Goal: Task Accomplishment & Management: Use online tool/utility

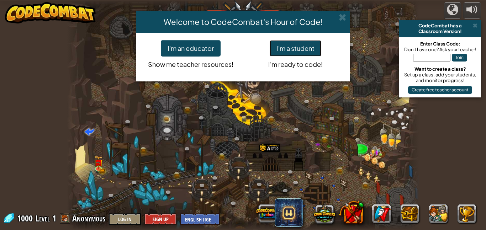
click at [306, 47] on button "I'm a student" at bounding box center [296, 48] width 52 height 16
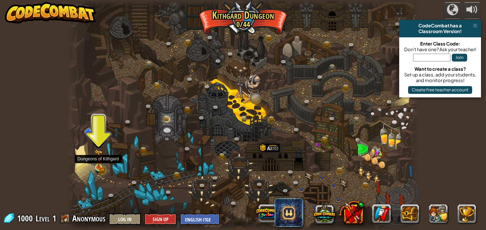
click at [99, 161] on img at bounding box center [98, 159] width 5 height 5
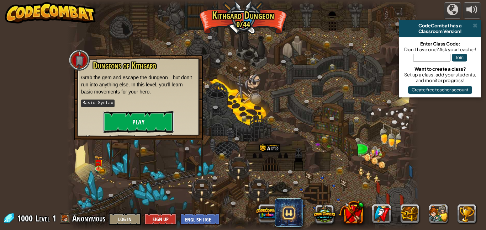
click at [117, 119] on button "Play" at bounding box center [138, 121] width 71 height 21
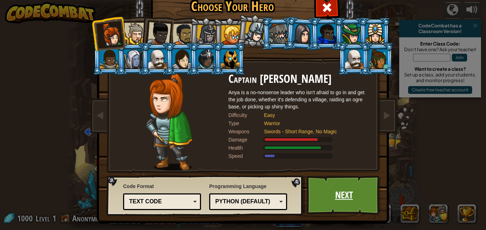
click at [362, 196] on link "Next" at bounding box center [344, 195] width 74 height 39
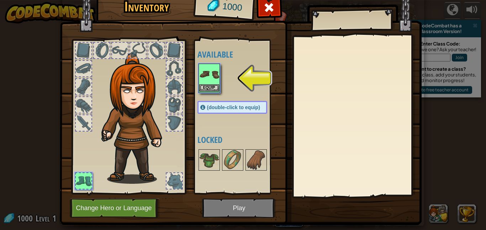
click at [210, 68] on img at bounding box center [209, 74] width 20 height 20
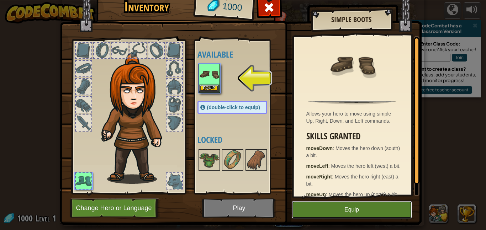
click at [349, 216] on button "Equip" at bounding box center [352, 210] width 120 height 18
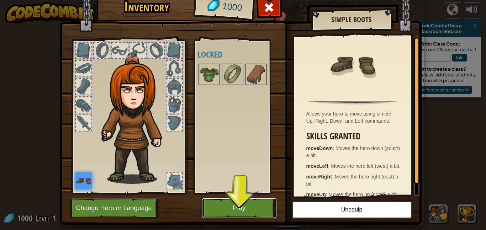
click at [240, 202] on button "Play" at bounding box center [239, 209] width 74 height 20
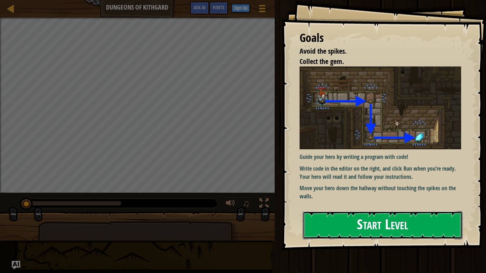
click at [394, 228] on button "Start Level" at bounding box center [383, 225] width 160 height 28
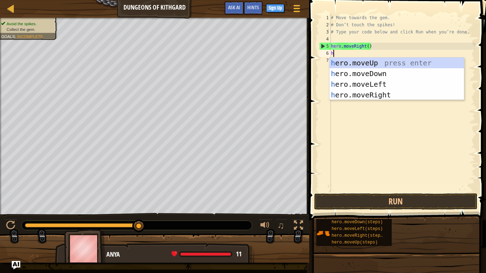
scroll to position [3, 0]
type textarea "her"
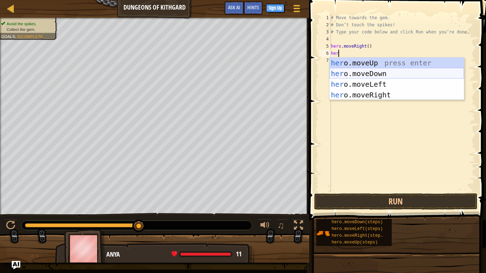
click at [388, 73] on div "her o.moveUp press enter her o.moveDown press enter her o.moveLeft press enter …" at bounding box center [397, 90] width 135 height 64
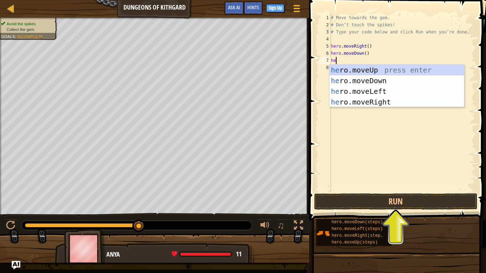
type textarea "hero"
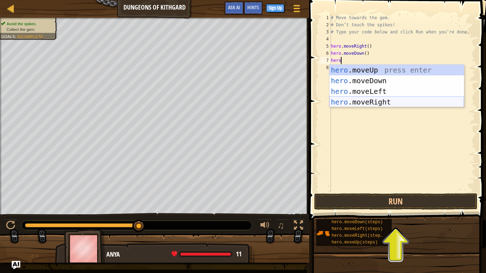
click at [384, 101] on div "hero .moveUp press enter hero .moveDown press enter hero .moveLeft press enter …" at bounding box center [397, 97] width 135 height 64
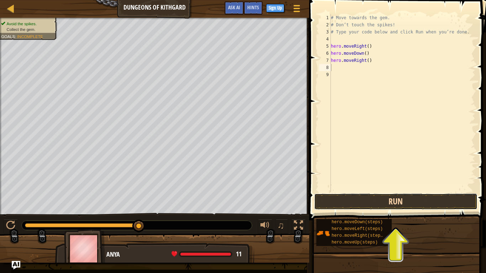
click at [381, 209] on button "Run" at bounding box center [395, 202] width 163 height 16
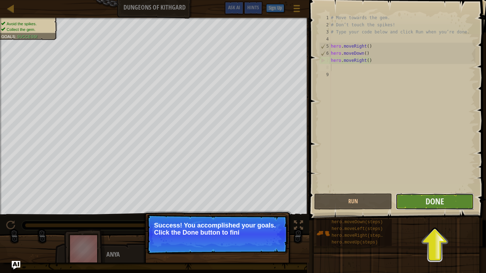
click at [444, 202] on button "Done" at bounding box center [435, 202] width 78 height 16
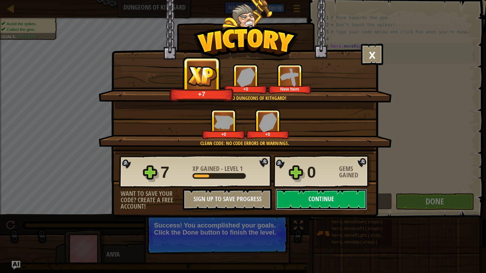
click at [331, 201] on button "Continue" at bounding box center [321, 199] width 92 height 21
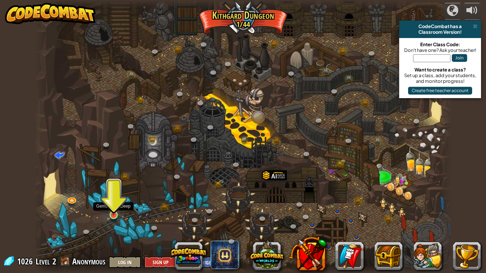
click at [114, 209] on img at bounding box center [113, 203] width 11 height 24
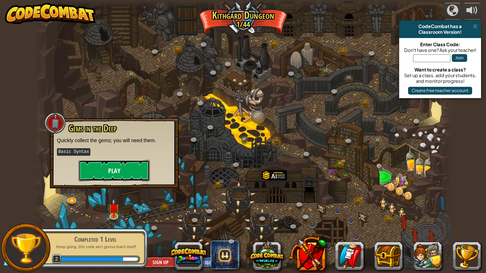
click at [116, 170] on button "Play" at bounding box center [114, 170] width 71 height 21
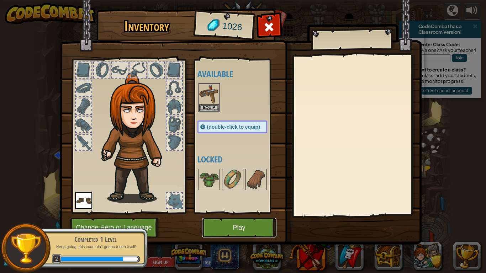
click at [238, 228] on button "Play" at bounding box center [239, 228] width 74 height 20
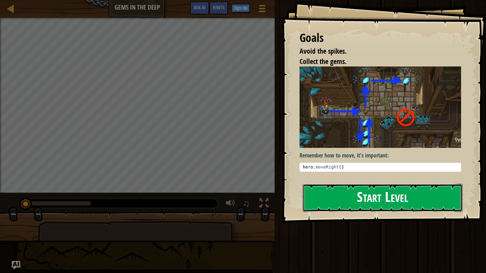
click at [363, 191] on button "Start Level" at bounding box center [383, 198] width 160 height 28
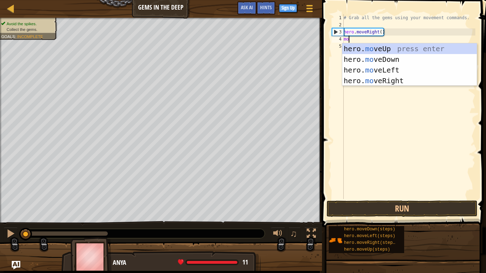
scroll to position [3, 1]
type textarea "m"
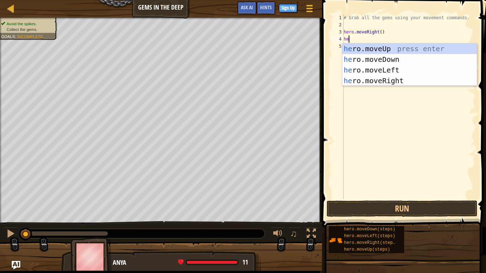
type textarea "her"
click at [394, 59] on div "her o.moveUp press enter her o.moveDown press enter her o.moveLeft press enter …" at bounding box center [409, 75] width 135 height 64
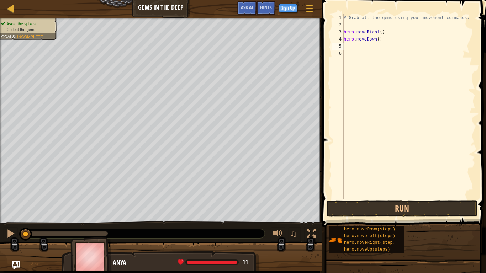
scroll to position [3, 0]
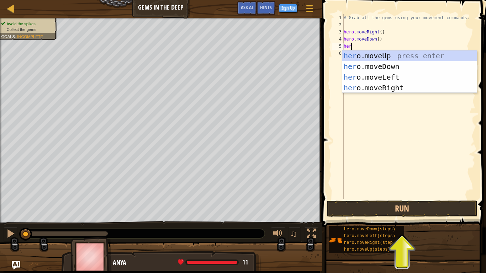
type textarea "hero"
click at [401, 54] on div "hero .moveUp press enter hero .moveDown press enter hero .moveLeft press enter …" at bounding box center [409, 83] width 135 height 64
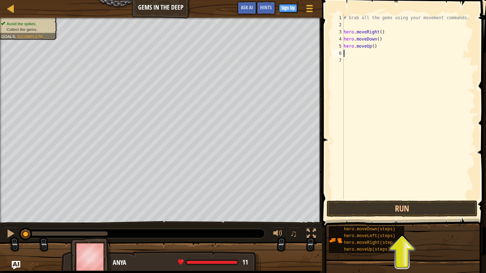
scroll to position [3, 0]
click at [374, 46] on div "# Grab all the gems using your movement commands. hero . moveRight ( ) hero . m…" at bounding box center [408, 113] width 133 height 199
type textarea "hero.moveUp(2)"
click at [350, 52] on div "# Grab all the gems using your movement commands. hero . moveRight ( ) hero . m…" at bounding box center [408, 113] width 133 height 199
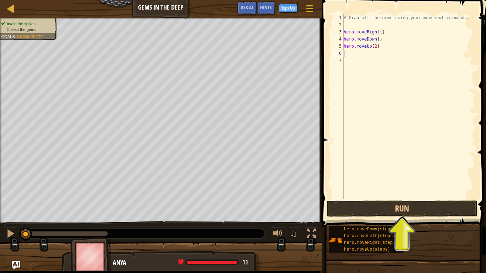
scroll to position [3, 0]
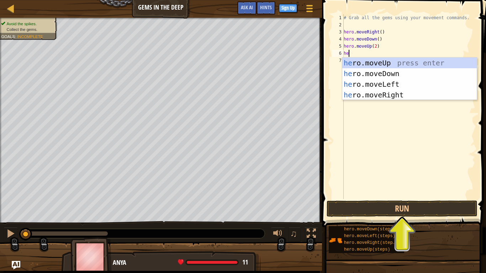
type textarea "her"
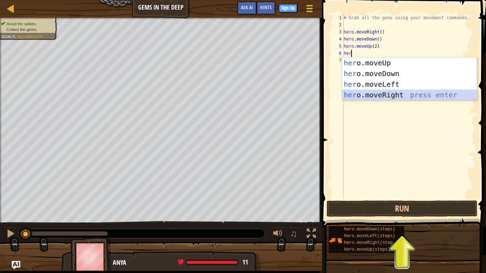
click at [393, 93] on div "her o.moveUp press enter her o.moveDown press enter her o.moveLeft press enter …" at bounding box center [409, 90] width 135 height 64
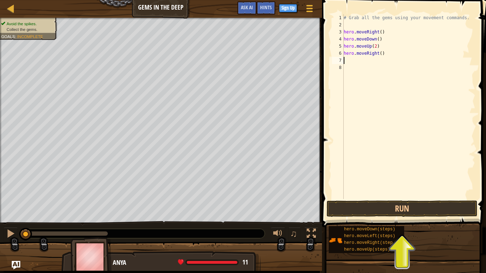
type textarea "m"
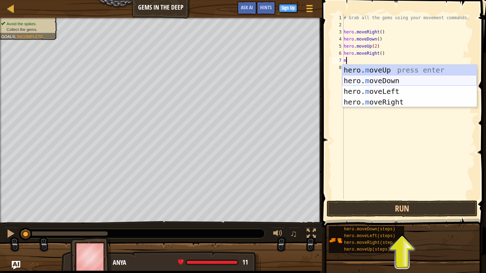
click at [390, 81] on div "hero. m oveUp press enter hero. m oveDown press enter hero. m oveLeft press ent…" at bounding box center [409, 97] width 135 height 64
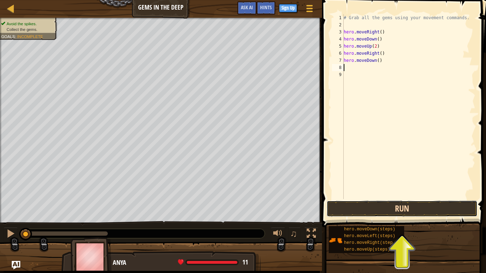
click at [369, 206] on button "Run" at bounding box center [402, 209] width 151 height 16
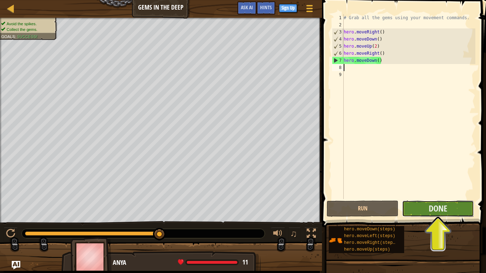
click at [425, 209] on button "Done" at bounding box center [438, 209] width 72 height 16
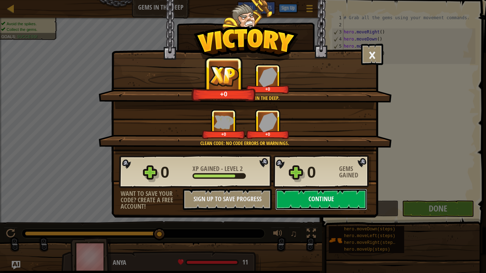
click at [348, 200] on button "Continue" at bounding box center [321, 199] width 92 height 21
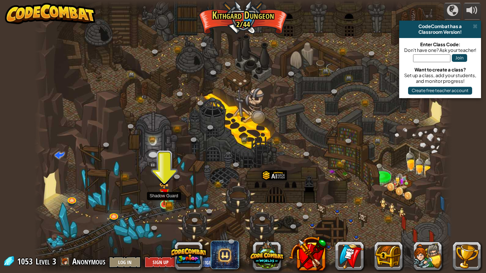
click at [160, 200] on img at bounding box center [164, 193] width 11 height 23
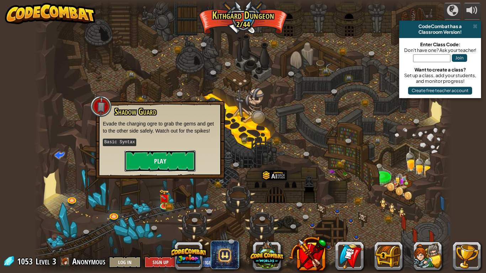
click at [179, 155] on button "Play" at bounding box center [160, 161] width 71 height 21
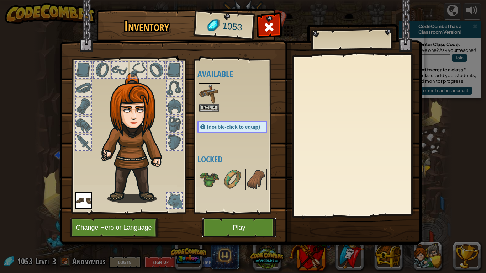
click at [232, 230] on button "Play" at bounding box center [239, 228] width 74 height 20
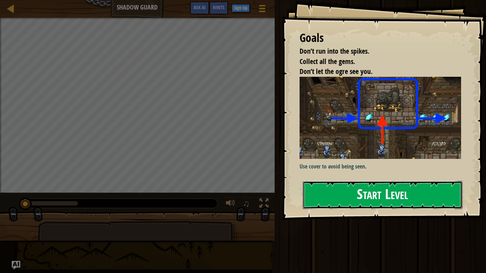
click at [347, 196] on button "Start Level" at bounding box center [383, 195] width 160 height 28
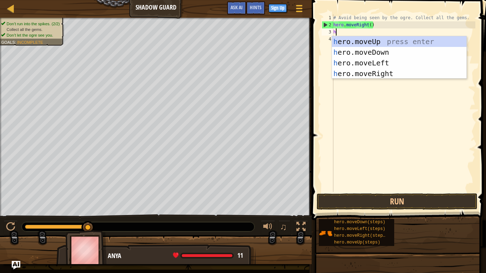
scroll to position [3, 0]
type textarea "her"
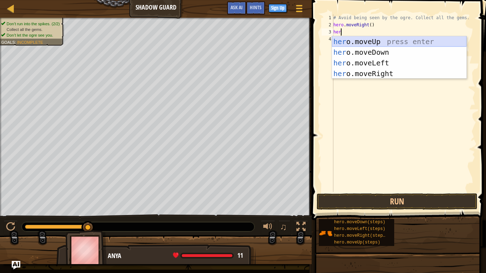
click at [419, 41] on div "her o.moveUp press enter her o.moveDown press enter her o.moveLeft press enter …" at bounding box center [399, 68] width 135 height 64
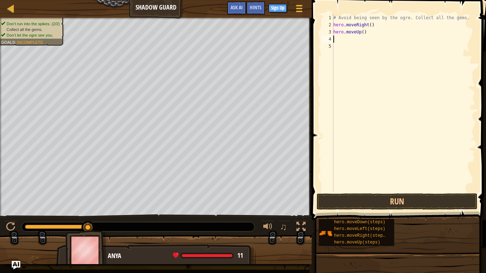
scroll to position [3, 0]
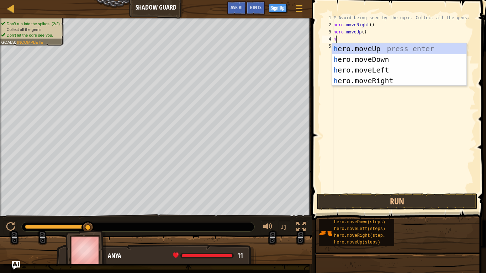
type textarea "her"
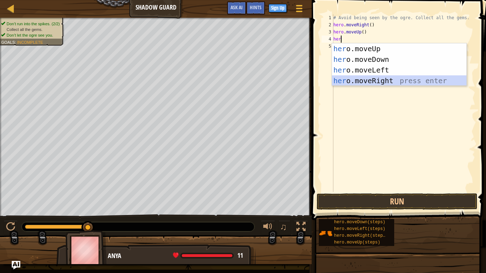
click at [391, 78] on div "her o.moveUp press enter her o.moveDown press enter her o.moveLeft press enter …" at bounding box center [399, 75] width 135 height 64
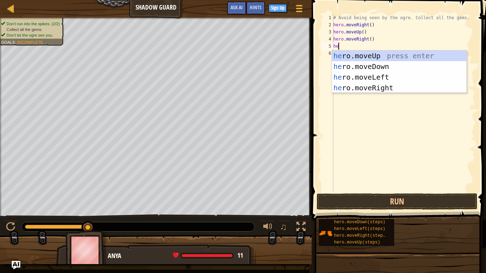
type textarea "hero"
click at [387, 66] on div "hero .moveUp press enter hero .moveDown press enter hero .moveLeft press enter …" at bounding box center [399, 83] width 135 height 64
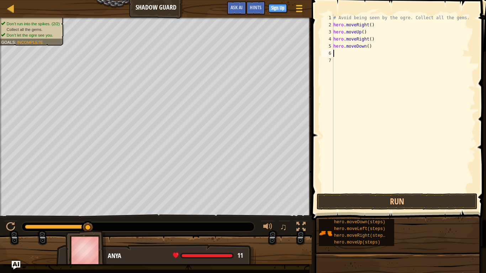
scroll to position [3, 0]
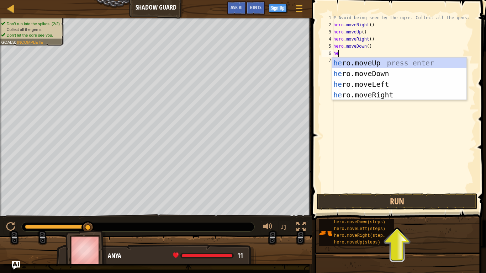
type textarea "hero"
click at [399, 95] on div "hero .moveUp press enter hero .moveDown press enter hero .moveLeft press enter …" at bounding box center [399, 90] width 135 height 64
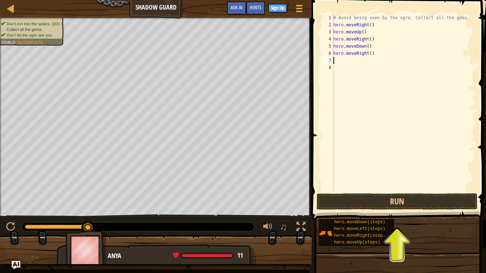
scroll to position [3, 0]
click at [370, 201] on button "Run" at bounding box center [397, 202] width 161 height 16
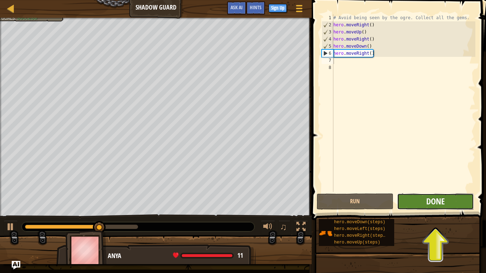
click at [436, 205] on span "Done" at bounding box center [435, 201] width 19 height 11
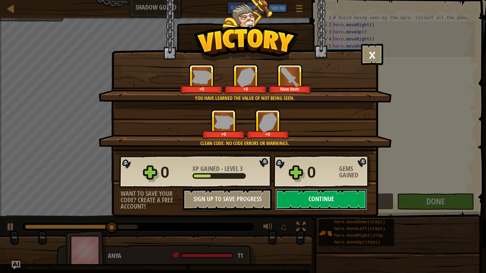
click at [325, 204] on button "Continue" at bounding box center [321, 199] width 92 height 21
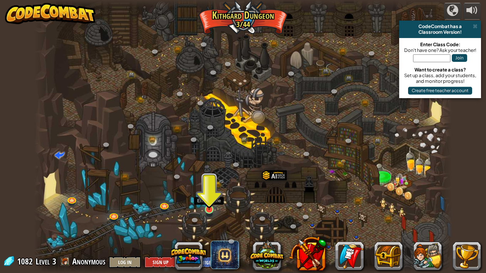
click at [207, 203] on img at bounding box center [209, 198] width 11 height 24
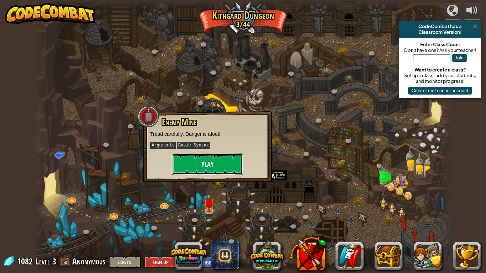
click at [194, 157] on button "Play" at bounding box center [207, 164] width 71 height 21
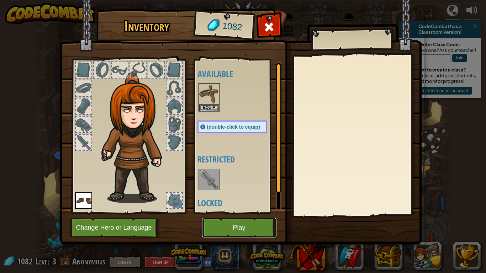
click at [227, 224] on button "Play" at bounding box center [239, 228] width 74 height 20
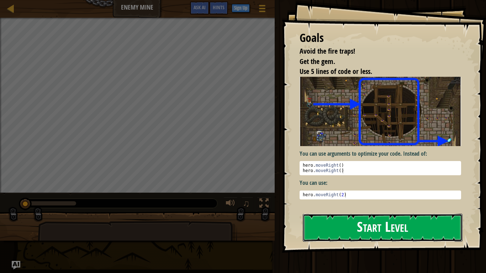
click at [375, 230] on button "Start Level" at bounding box center [383, 228] width 160 height 28
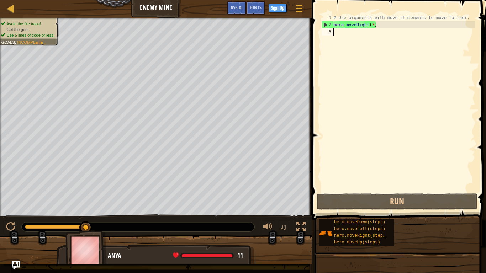
scroll to position [3, 0]
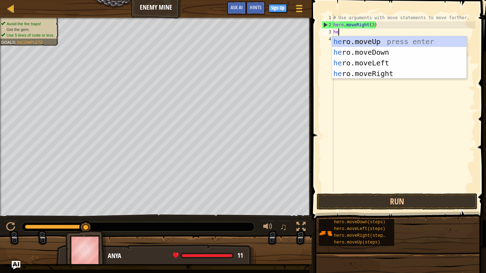
type textarea "her"
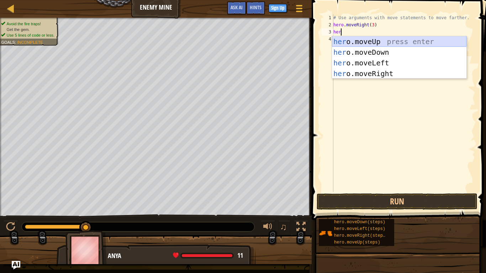
click at [417, 41] on div "her o.moveUp press enter her o.moveDown press enter her o.moveLeft press enter …" at bounding box center [399, 68] width 135 height 64
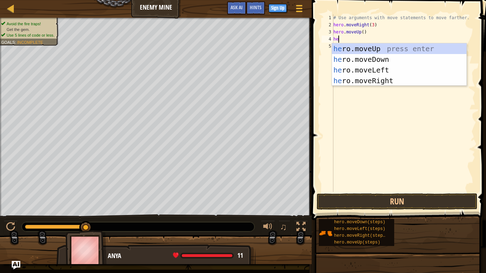
type textarea "her"
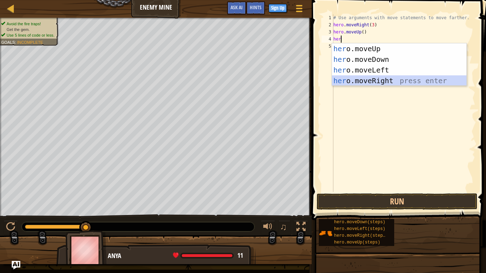
click at [383, 81] on div "her o.moveUp press enter her o.moveDown press enter her o.moveLeft press enter …" at bounding box center [399, 75] width 135 height 64
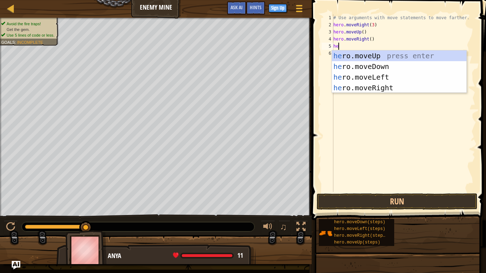
type textarea "her"
click at [361, 65] on div "her o.moveUp press enter her o.moveDown press enter her o.moveLeft press enter …" at bounding box center [399, 83] width 135 height 64
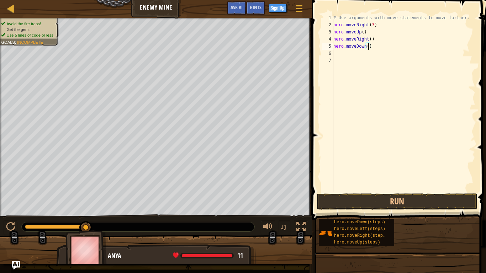
click at [368, 45] on div "# Use arguments with move statements to move farther. hero . moveRight ( 3 ) he…" at bounding box center [403, 110] width 143 height 192
type textarea "hero.moveDown(3)"
click at [344, 53] on div "# Use arguments with move statements to move farther. hero . moveRight ( 3 ) he…" at bounding box center [403, 110] width 143 height 192
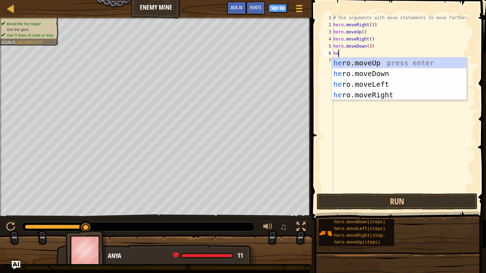
type textarea "her"
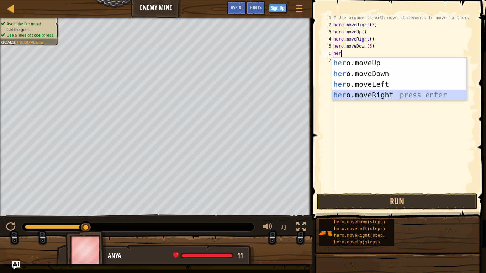
click at [398, 99] on div "her o.moveUp press enter her o.moveDown press enter her o.moveLeft press enter …" at bounding box center [399, 90] width 135 height 64
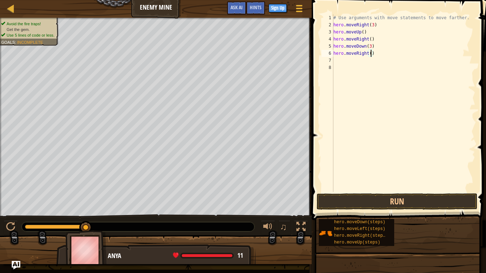
click at [371, 54] on div "# Use arguments with move statements to move farther. hero . moveRight ( 3 ) he…" at bounding box center [403, 110] width 143 height 192
type textarea "hero.moveRight(2)"
click at [454, 196] on button "Run" at bounding box center [397, 202] width 161 height 16
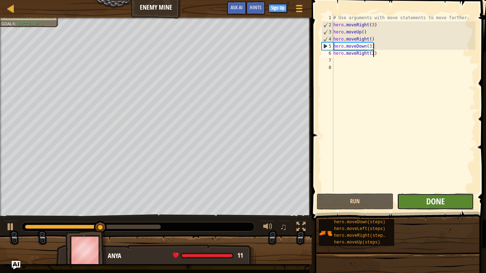
click at [433, 200] on span "Done" at bounding box center [435, 201] width 19 height 11
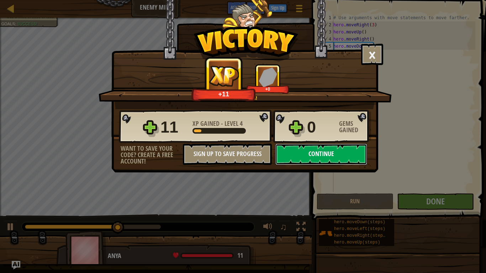
click at [307, 148] on button "Continue" at bounding box center [321, 154] width 92 height 21
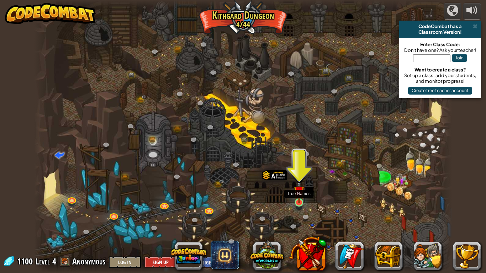
click at [300, 203] on img at bounding box center [299, 191] width 11 height 24
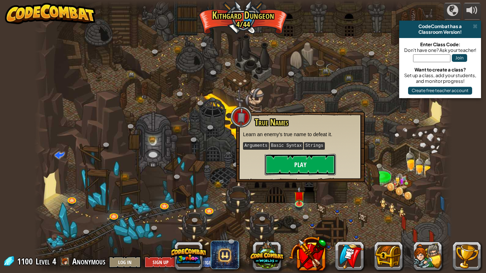
click at [325, 166] on button "Play" at bounding box center [300, 164] width 71 height 21
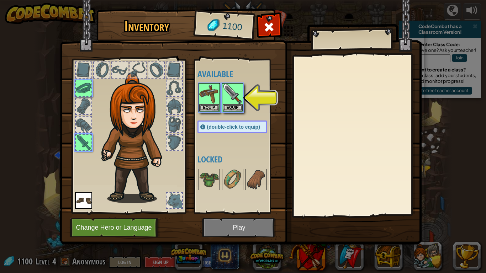
click at [259, 226] on img at bounding box center [241, 115] width 362 height 258
click at [240, 101] on img at bounding box center [233, 94] width 20 height 20
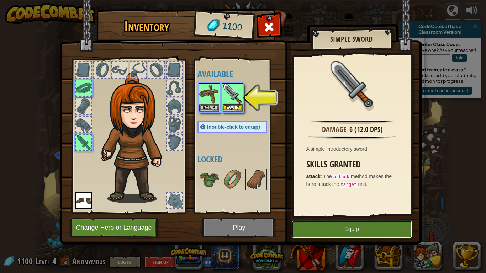
click at [377, 226] on button "Equip" at bounding box center [352, 230] width 120 height 18
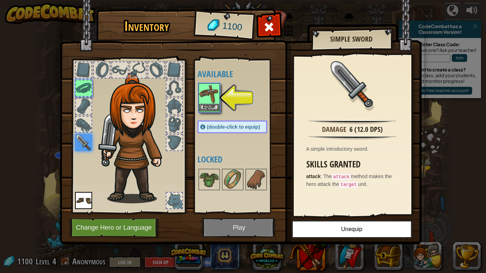
click at [204, 97] on img at bounding box center [209, 94] width 20 height 20
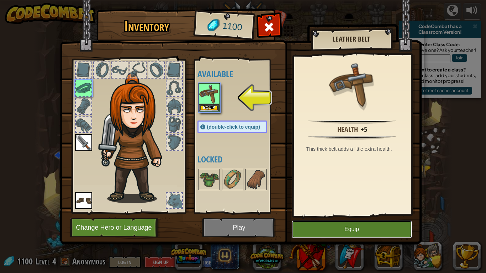
click at [364, 230] on button "Equip" at bounding box center [352, 230] width 120 height 18
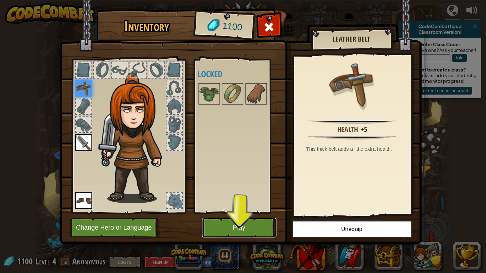
click at [237, 230] on button "Play" at bounding box center [239, 228] width 74 height 20
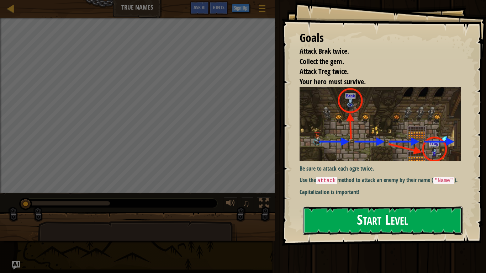
click at [381, 228] on button "Start Level" at bounding box center [383, 221] width 160 height 28
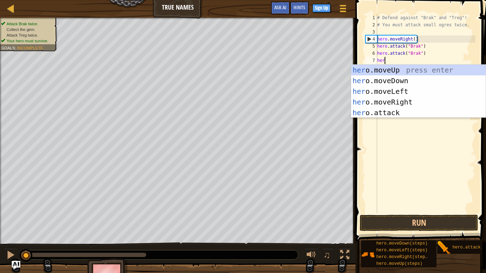
scroll to position [3, 1]
type textarea "hero"
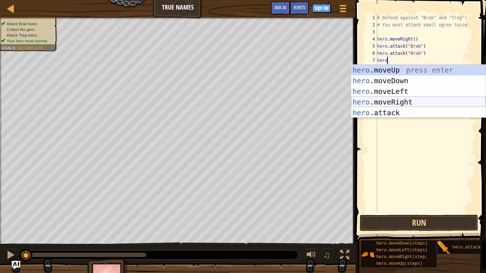
click at [404, 100] on div "hero .moveUp press enter hero .moveDown press enter hero .moveLeft press enter …" at bounding box center [418, 102] width 135 height 75
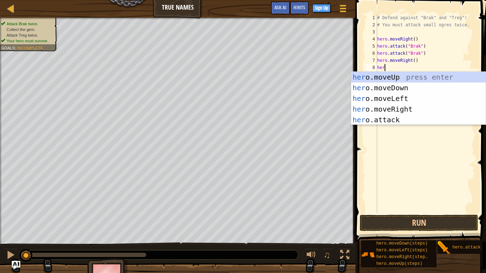
scroll to position [3, 1]
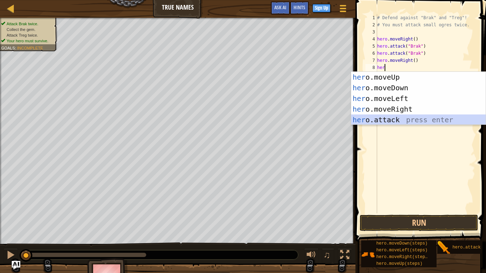
click at [410, 116] on div "her o.moveUp press enter her o.moveDown press enter her o.moveLeft press enter …" at bounding box center [418, 109] width 135 height 75
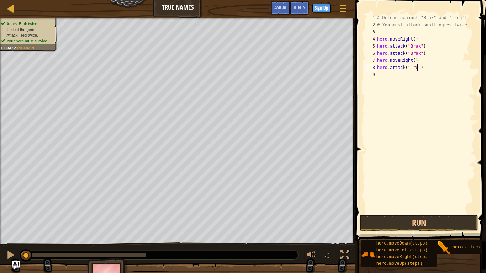
type textarea "hero.attack("Treg")"
click at [381, 74] on div "# Defend against "Brak" and "Treg"! # You must attack small ogres twice. hero .…" at bounding box center [426, 121] width 100 height 214
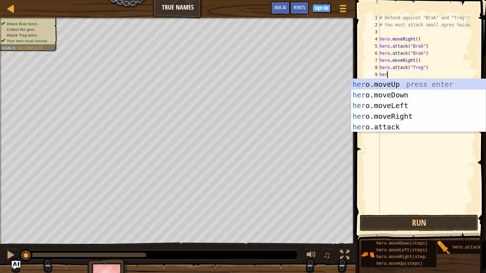
scroll to position [3, 1]
click at [391, 127] on div "hero .moveUp press enter hero .moveDown press enter hero .moveLeft press enter …" at bounding box center [418, 116] width 135 height 75
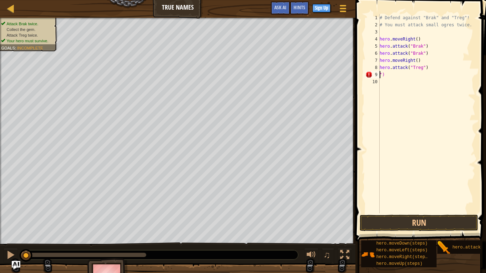
scroll to position [3, 0]
click at [394, 76] on div "# Defend against "Brak" and "Treg"! # You must attack small ogres twice. hero .…" at bounding box center [426, 121] width 97 height 214
type textarea """
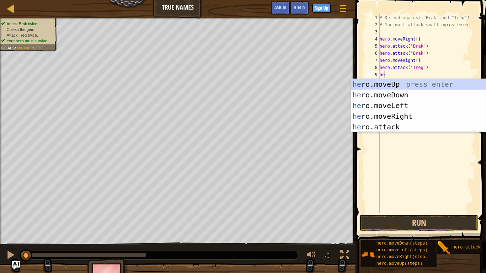
scroll to position [3, 1]
click at [407, 126] on div "her o.moveUp press enter her o.moveDown press enter her o.moveLeft press enter …" at bounding box center [418, 116] width 135 height 75
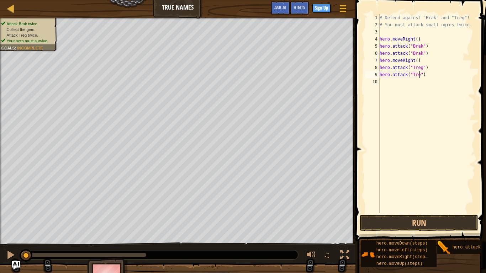
type textarea "hero.attack("Treg")"
click at [391, 81] on div "# Defend against "Brak" and "Treg"! # You must attack small ogres twice. hero .…" at bounding box center [426, 121] width 97 height 214
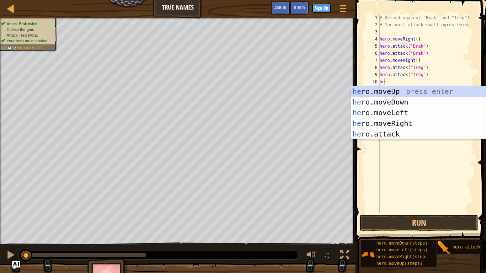
type textarea "hero"
click at [390, 123] on div "hero .moveUp press enter hero .moveDown press enter hero .moveLeft press enter …" at bounding box center [418, 123] width 135 height 75
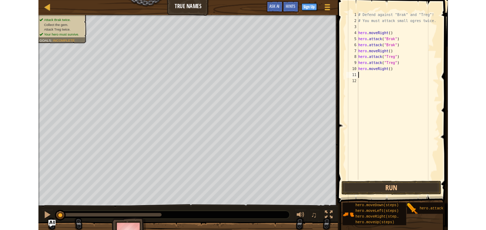
scroll to position [3, 0]
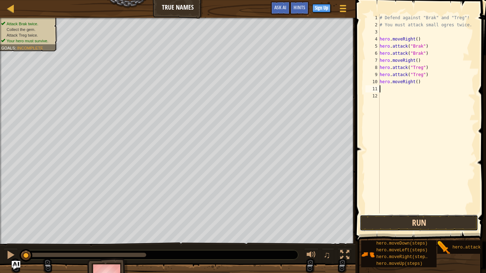
click at [378, 223] on button "Run" at bounding box center [419, 223] width 119 height 16
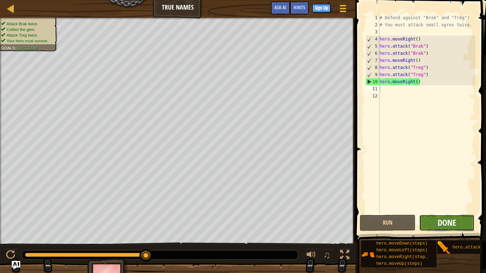
click at [445, 225] on span "Done" at bounding box center [447, 222] width 19 height 11
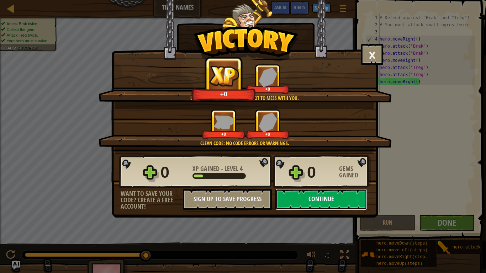
click at [343, 201] on button "Continue" at bounding box center [321, 199] width 92 height 21
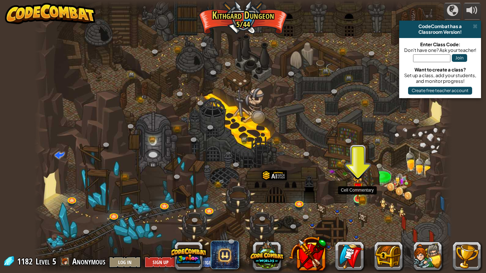
click at [356, 192] on img at bounding box center [358, 188] width 6 height 6
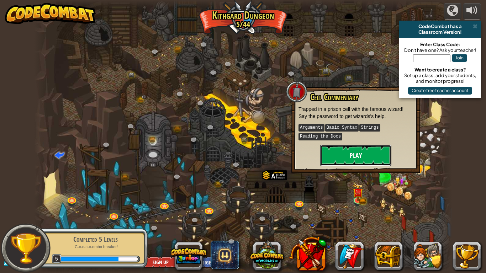
click at [353, 159] on button "Play" at bounding box center [355, 155] width 71 height 21
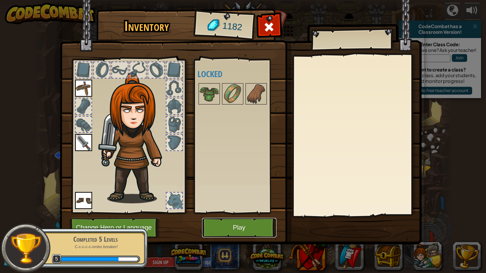
click at [222, 230] on button "Play" at bounding box center [239, 228] width 74 height 20
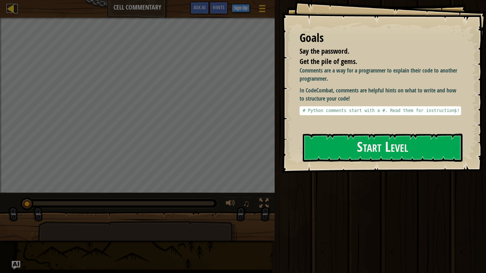
click at [14, 10] on div at bounding box center [10, 8] width 9 height 9
